Goal: Task Accomplishment & Management: Use online tool/utility

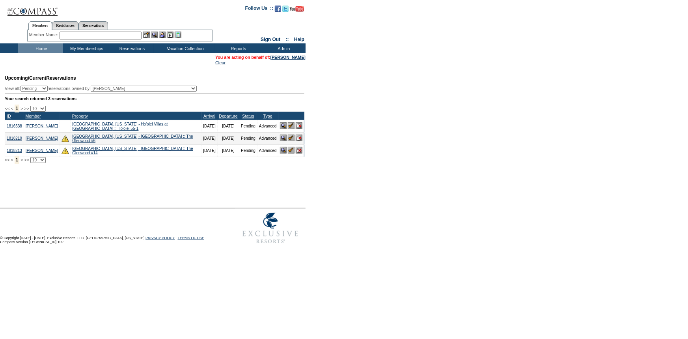
click at [288, 126] on img at bounding box center [291, 125] width 7 height 7
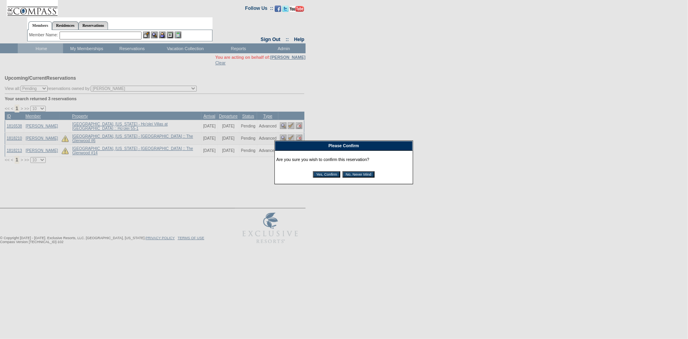
click at [319, 174] on input "Yes, Confirm" at bounding box center [326, 174] width 27 height 6
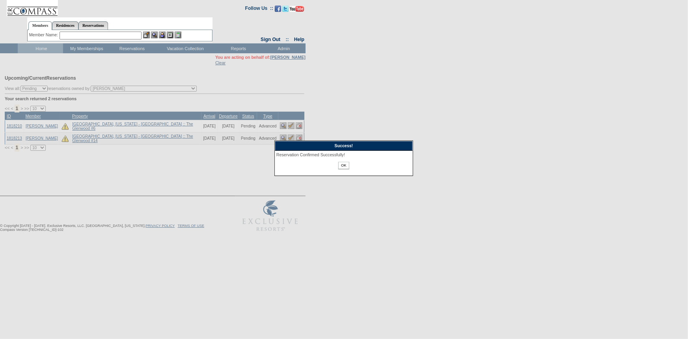
click at [343, 165] on input "OK" at bounding box center [343, 165] width 11 height 7
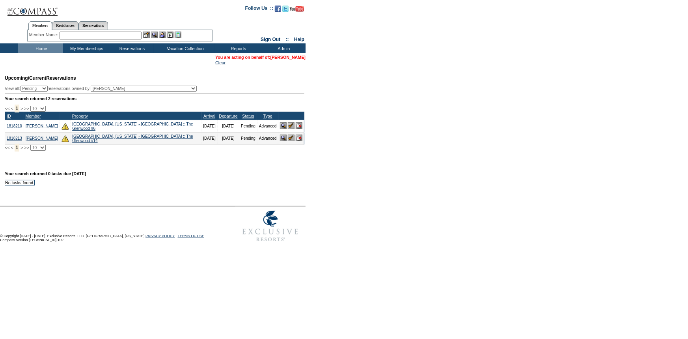
click at [298, 58] on link "[PERSON_NAME]" at bounding box center [288, 57] width 35 height 5
